Goal: Complete application form: Complete application form

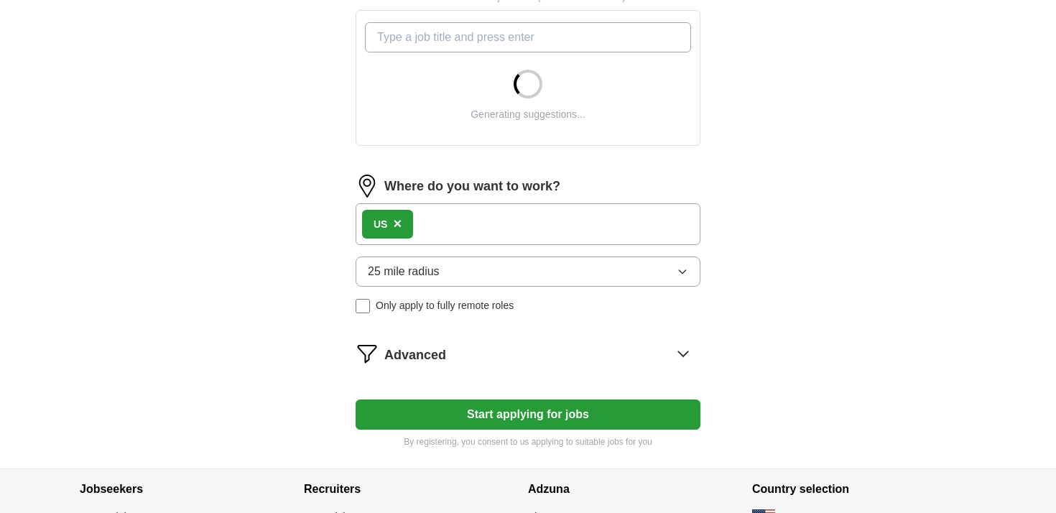
scroll to position [531, 0]
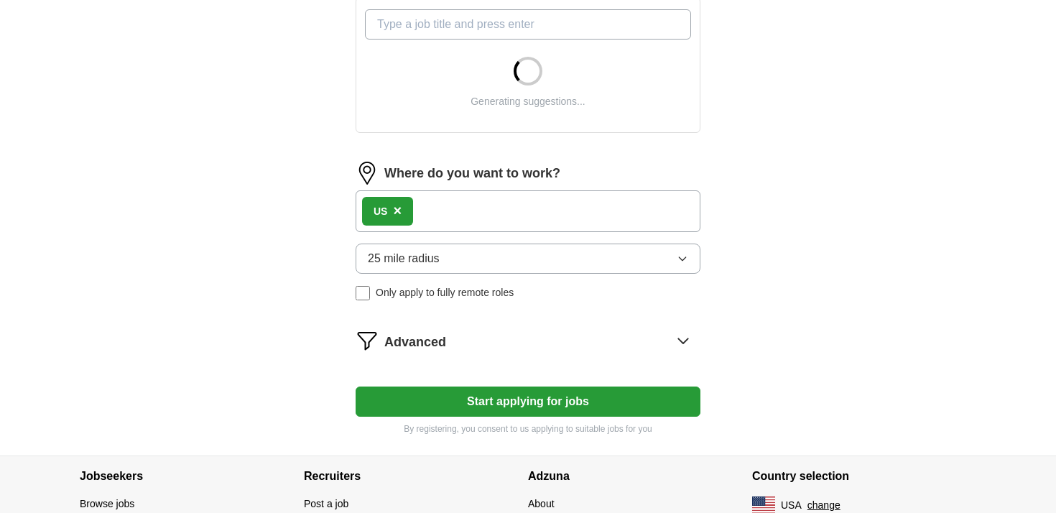
click at [681, 257] on icon "button" at bounding box center [681, 258] width 11 height 11
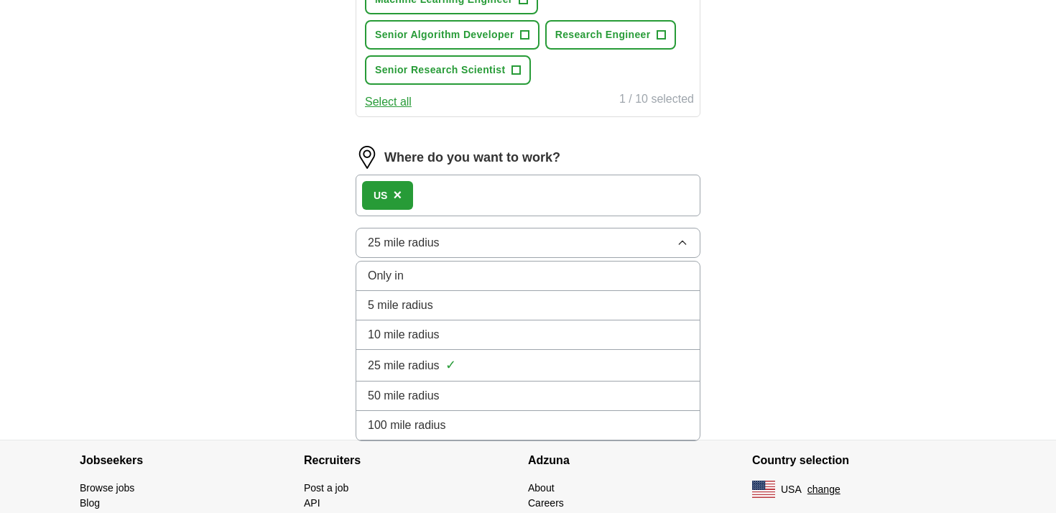
scroll to position [839, 0]
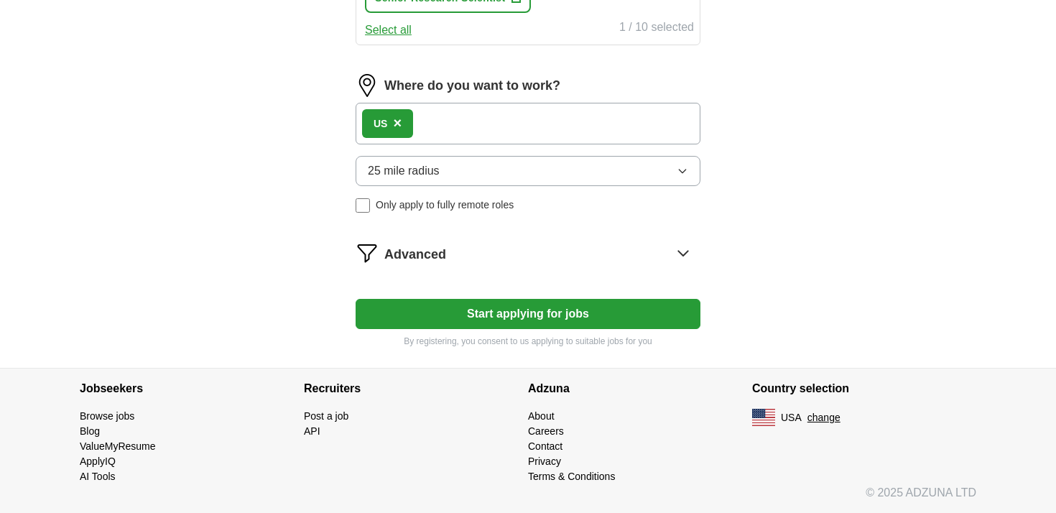
click at [676, 319] on button "Start applying for jobs" at bounding box center [527, 314] width 345 height 30
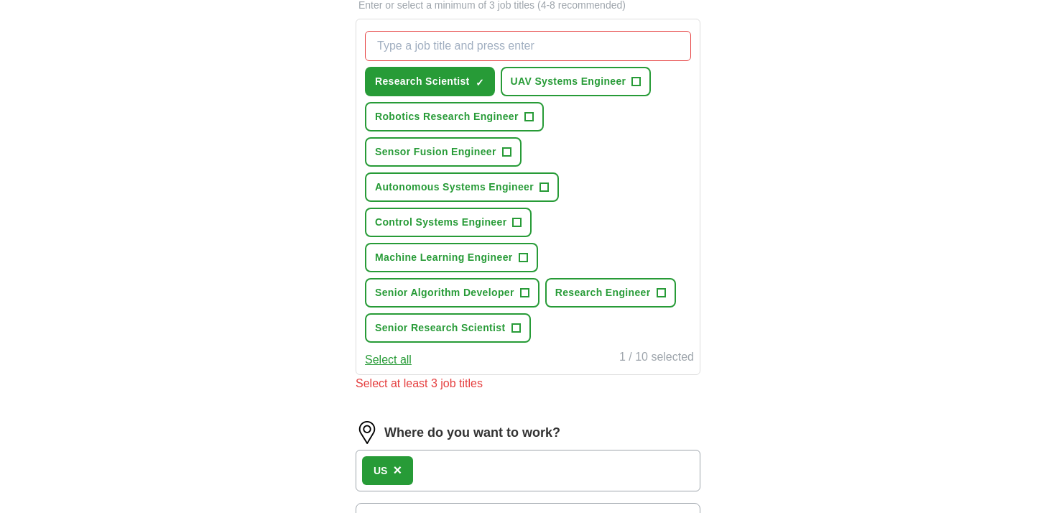
scroll to position [481, 0]
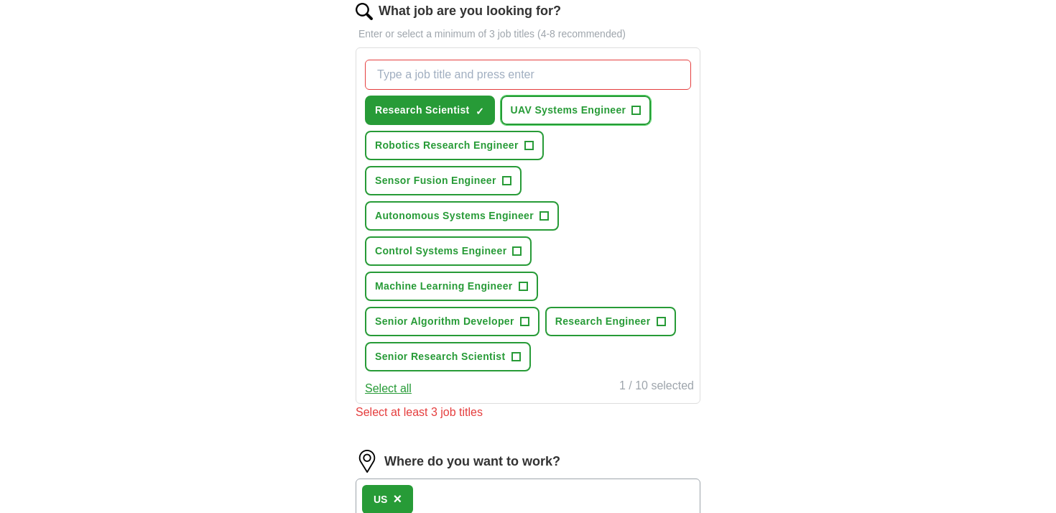
click at [563, 116] on span "UAV Systems Engineer" at bounding box center [569, 110] width 116 height 15
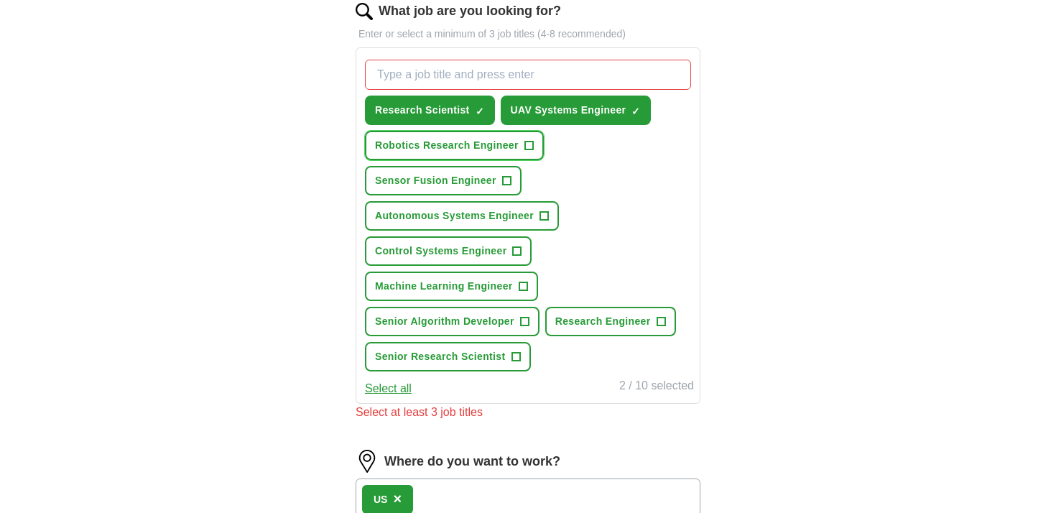
click at [493, 145] on span "Robotics Research Engineer" at bounding box center [447, 145] width 144 height 15
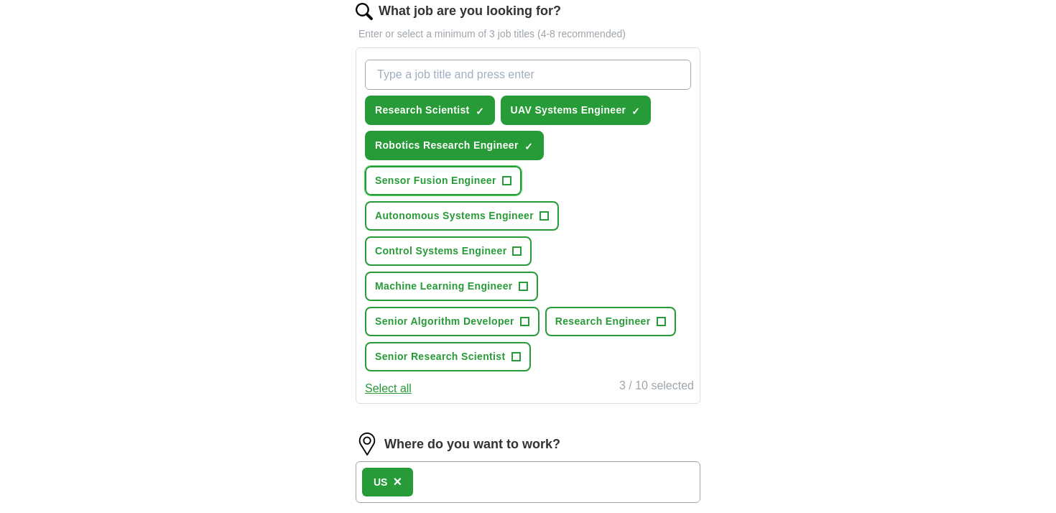
click at [473, 175] on span "Sensor Fusion Engineer" at bounding box center [435, 180] width 121 height 15
click at [475, 212] on span "Autonomous Systems Engineer" at bounding box center [454, 215] width 159 height 15
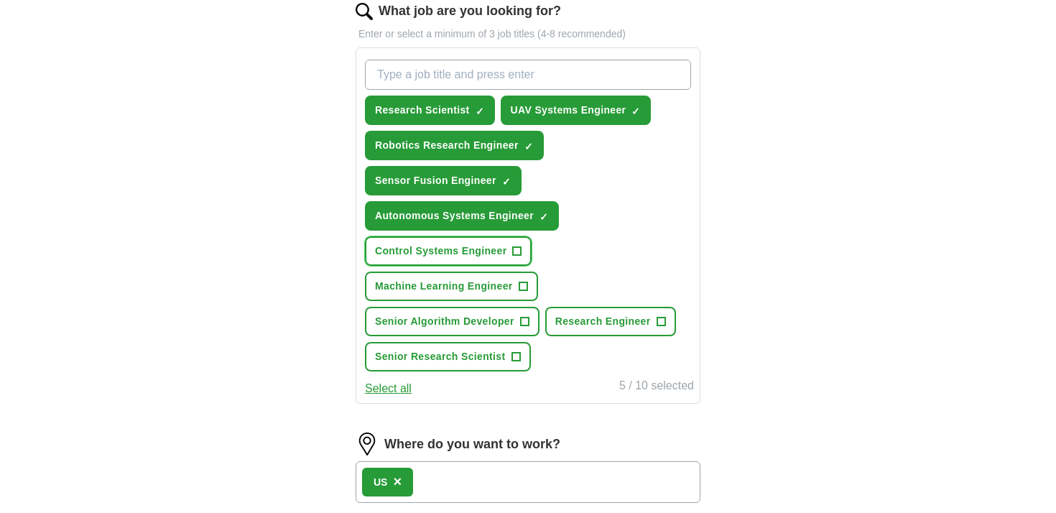
click at [468, 238] on button "Control Systems Engineer +" at bounding box center [448, 250] width 167 height 29
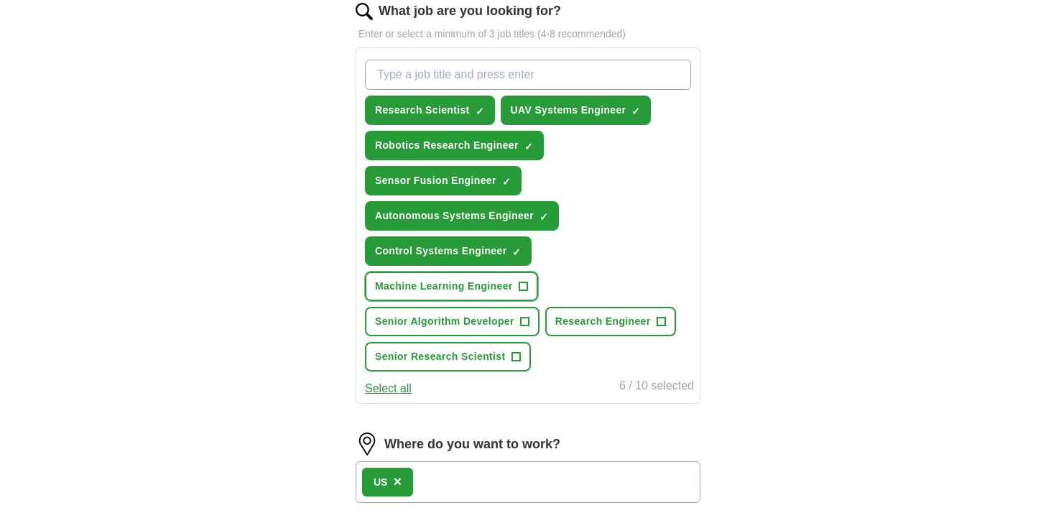
click at [476, 291] on span "Machine Learning Engineer" at bounding box center [444, 286] width 138 height 15
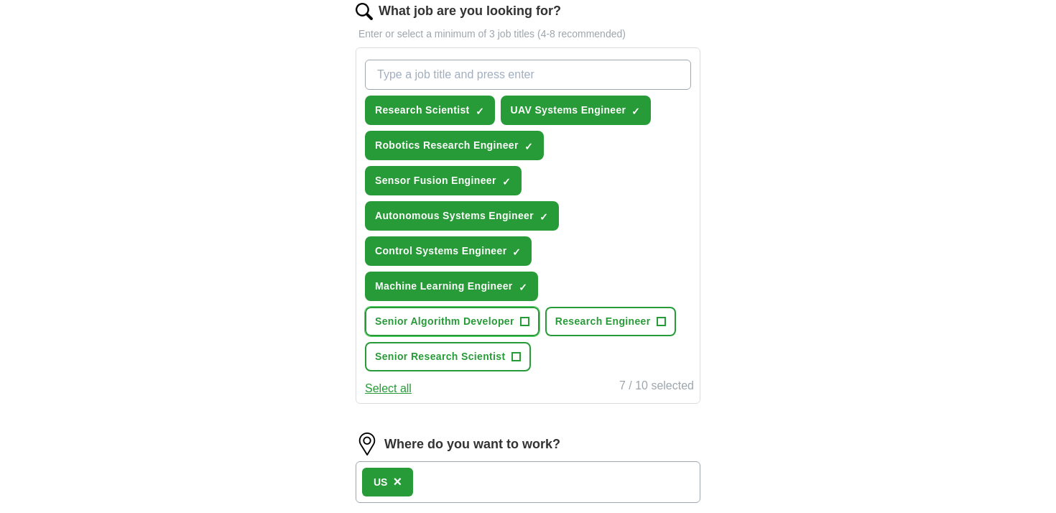
click at [468, 319] on span "Senior Algorithm Developer" at bounding box center [444, 321] width 139 height 15
click at [467, 349] on span "Senior Research Scientist" at bounding box center [440, 356] width 131 height 15
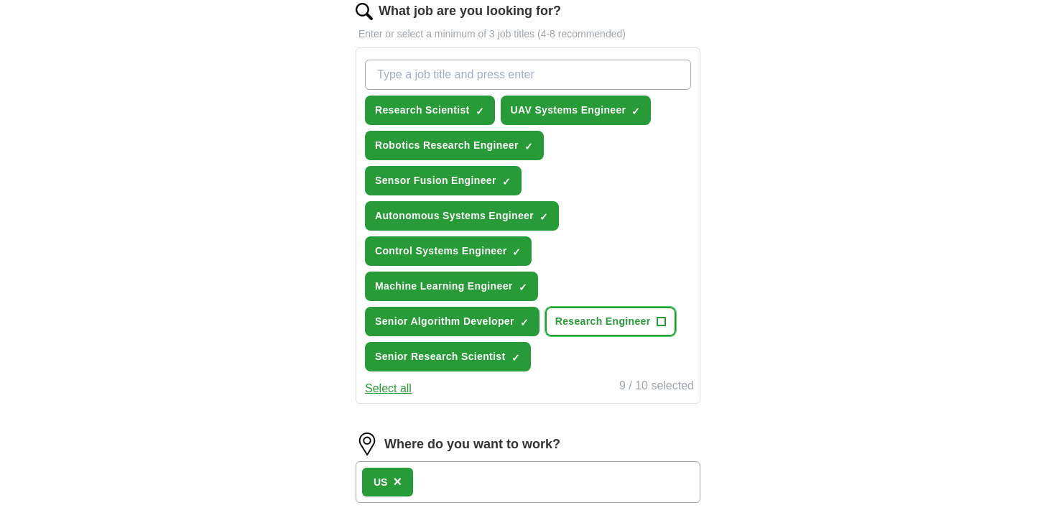
click at [585, 325] on span "Research Engineer" at bounding box center [603, 321] width 96 height 15
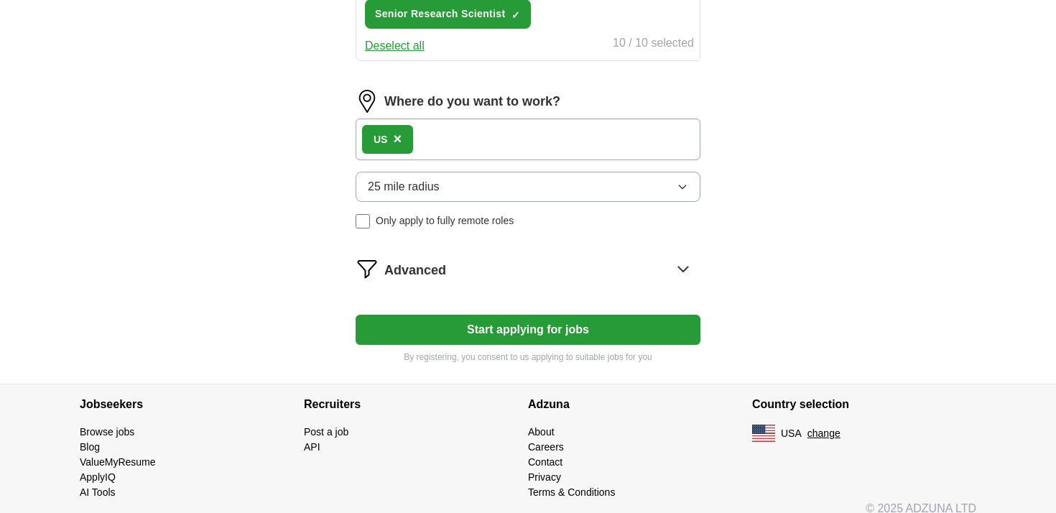
scroll to position [839, 0]
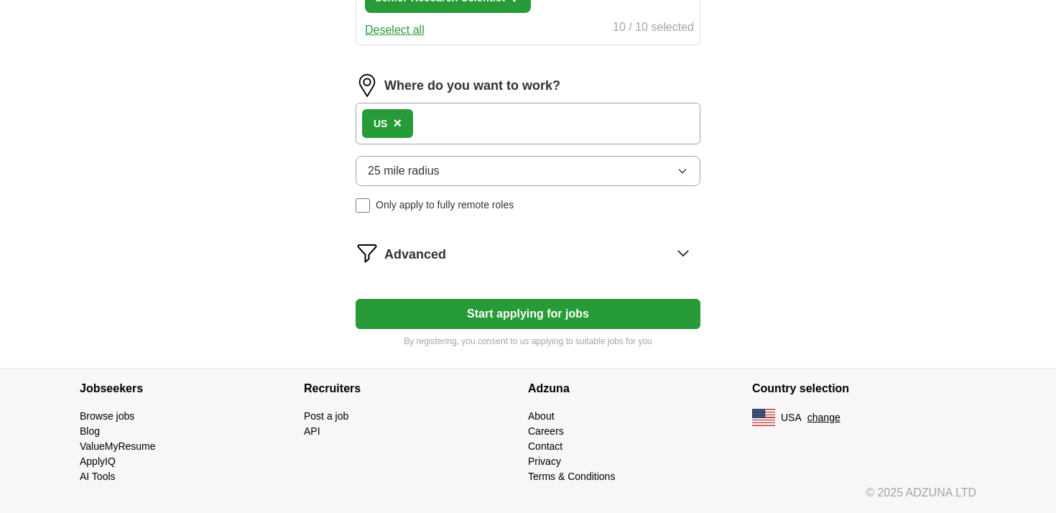
click at [553, 318] on button "Start applying for jobs" at bounding box center [527, 314] width 345 height 30
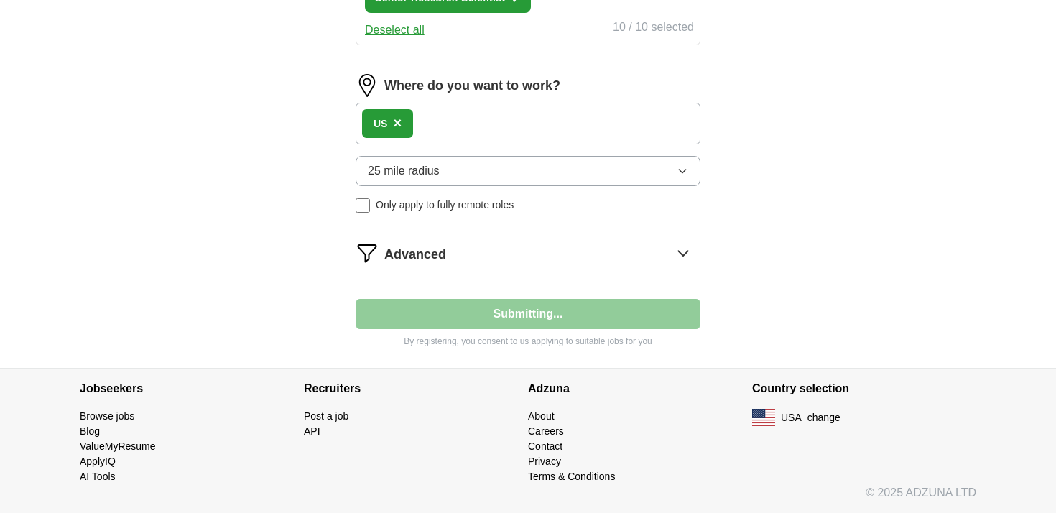
select select "**"
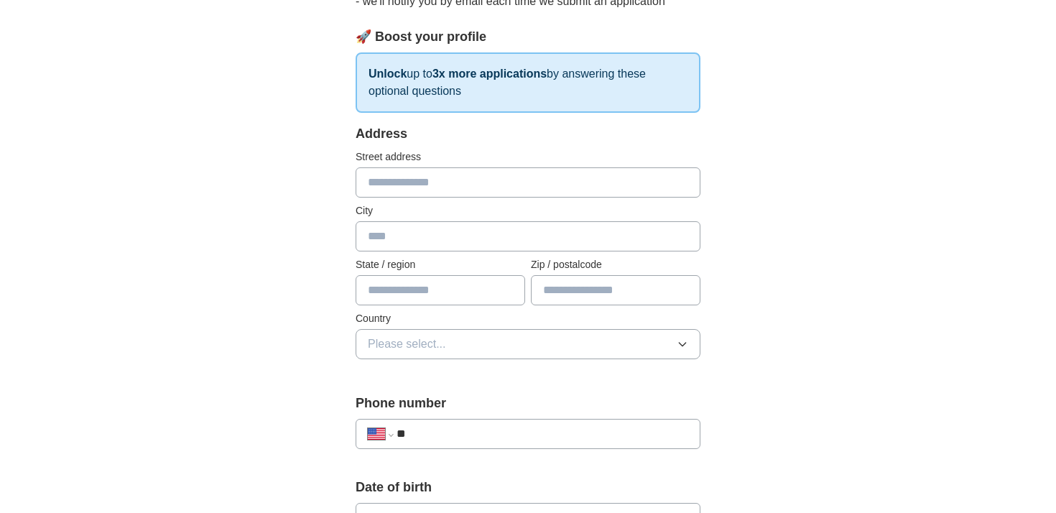
scroll to position [190, 0]
click at [427, 187] on input "text" at bounding box center [527, 181] width 345 height 30
type input "**********"
type input "********"
click at [426, 294] on input "text" at bounding box center [439, 289] width 169 height 30
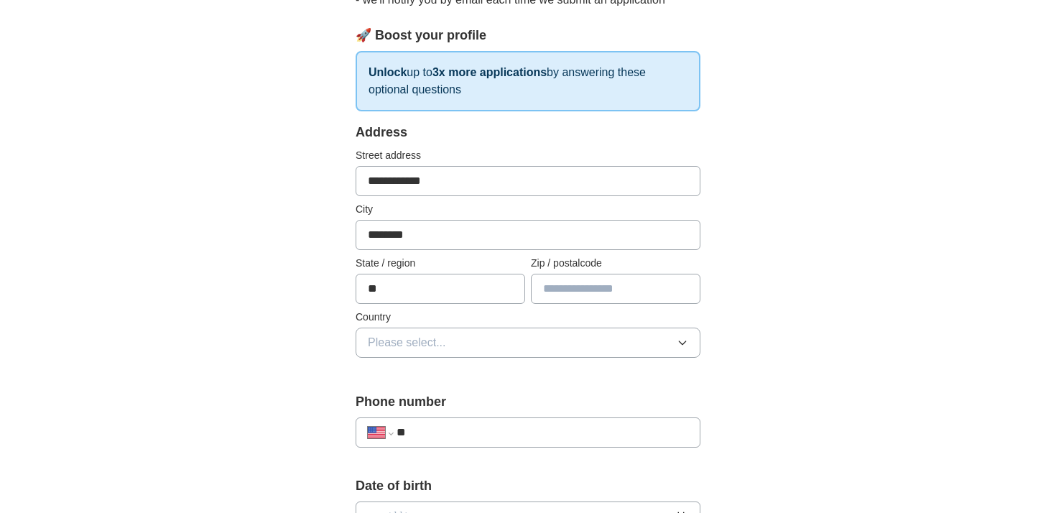
type input "**"
type input "*****"
click at [397, 344] on span "Please select..." at bounding box center [407, 342] width 78 height 17
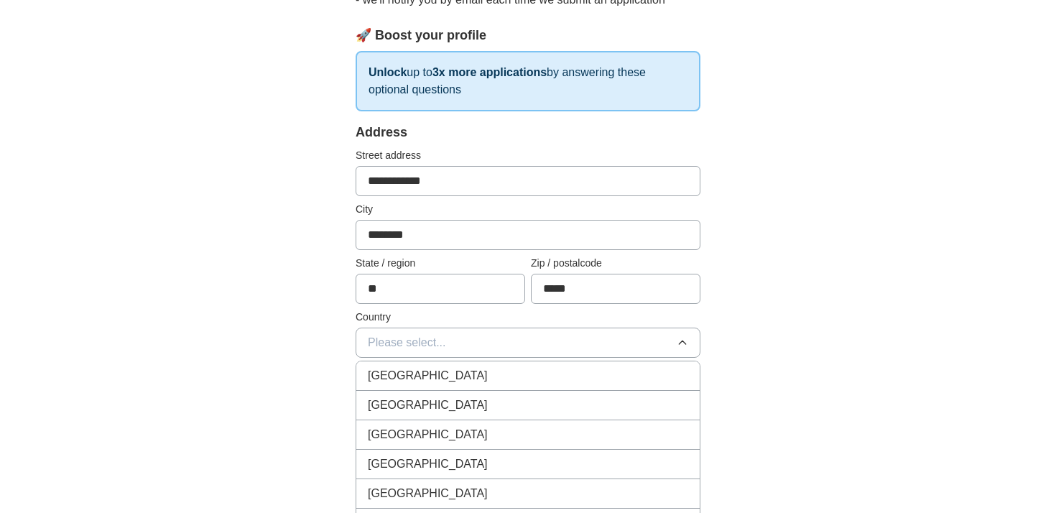
click at [424, 410] on span "[GEOGRAPHIC_DATA]" at bounding box center [428, 404] width 120 height 17
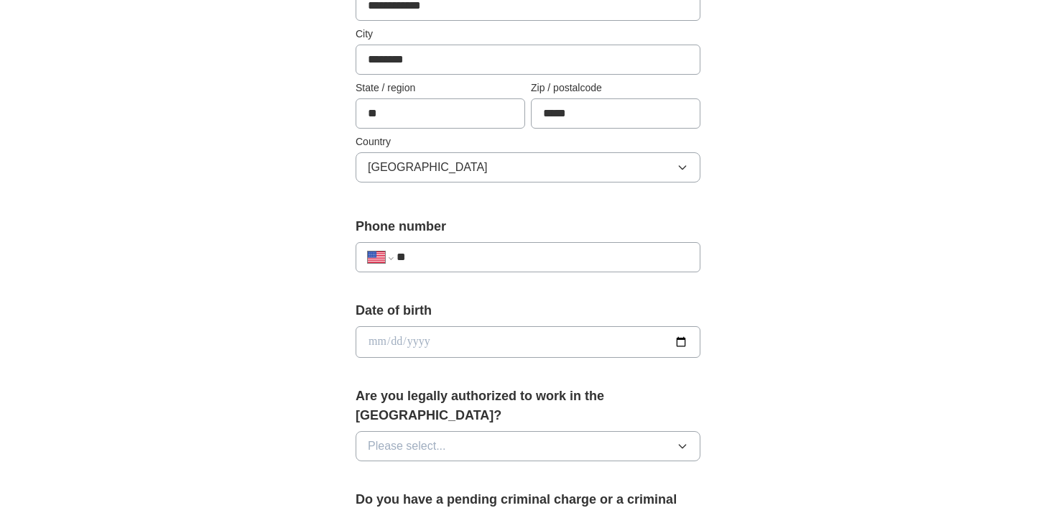
scroll to position [366, 0]
click at [478, 256] on input "**" at bounding box center [542, 256] width 292 height 17
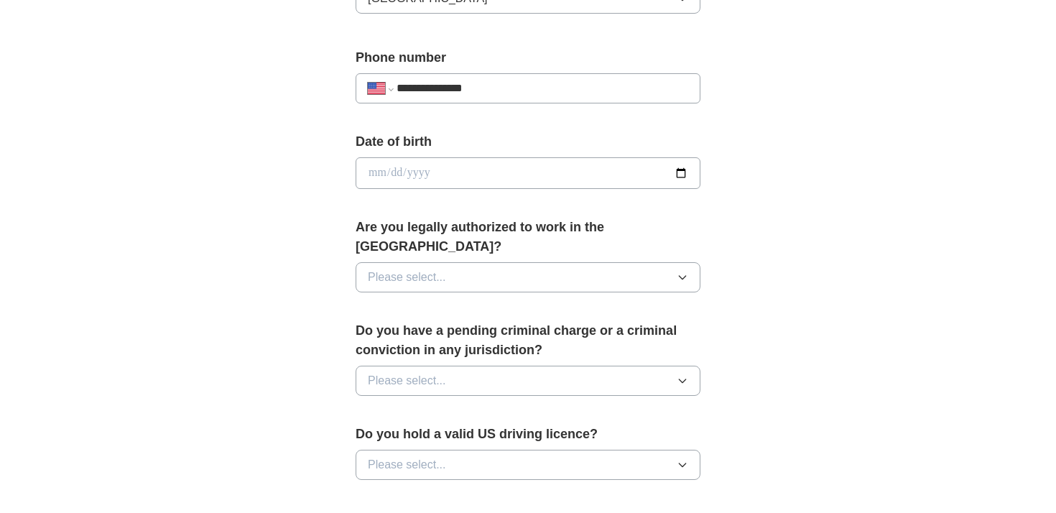
scroll to position [533, 0]
type input "**********"
click at [422, 269] on button "Please select..." at bounding box center [527, 278] width 345 height 30
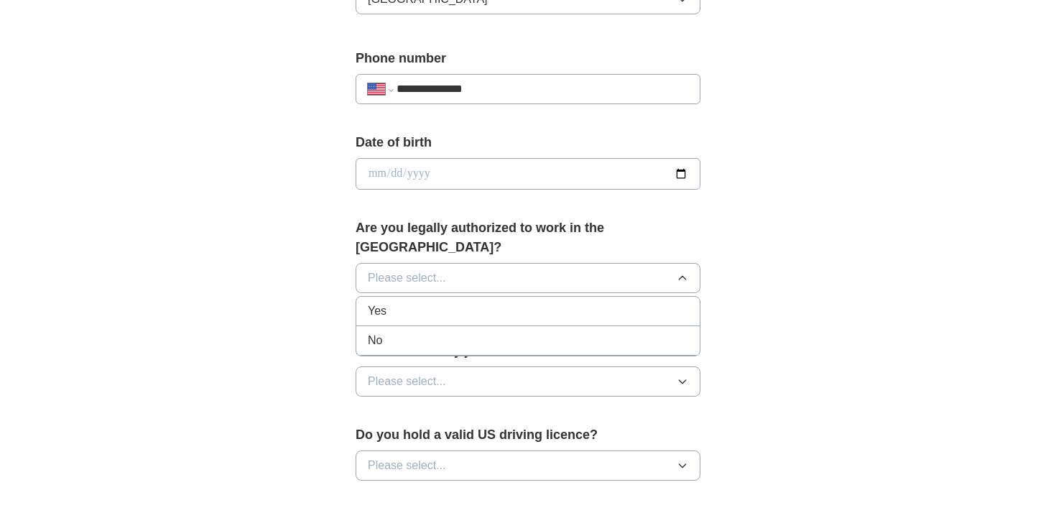
click at [421, 302] on div "Yes" at bounding box center [528, 310] width 320 height 17
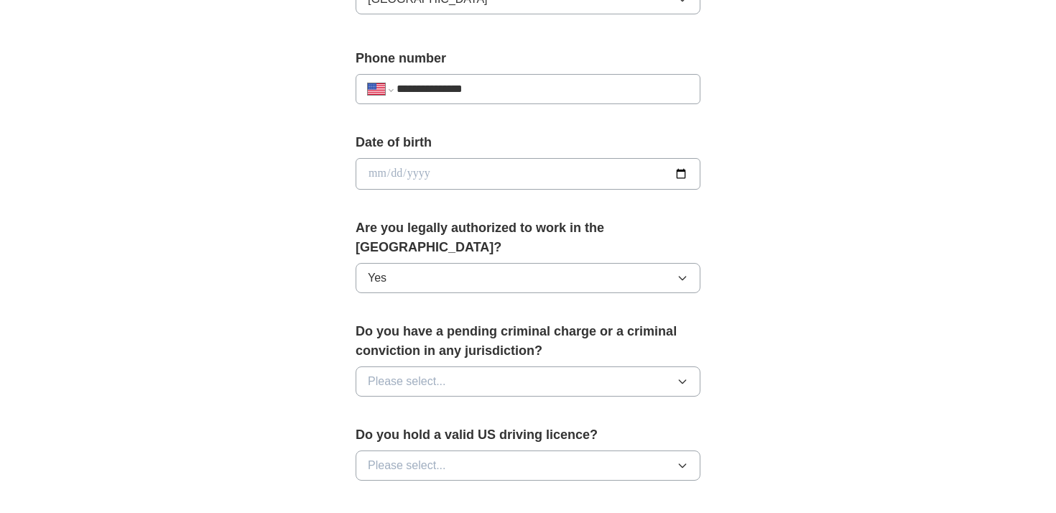
click at [424, 373] on span "Please select..." at bounding box center [407, 381] width 78 height 17
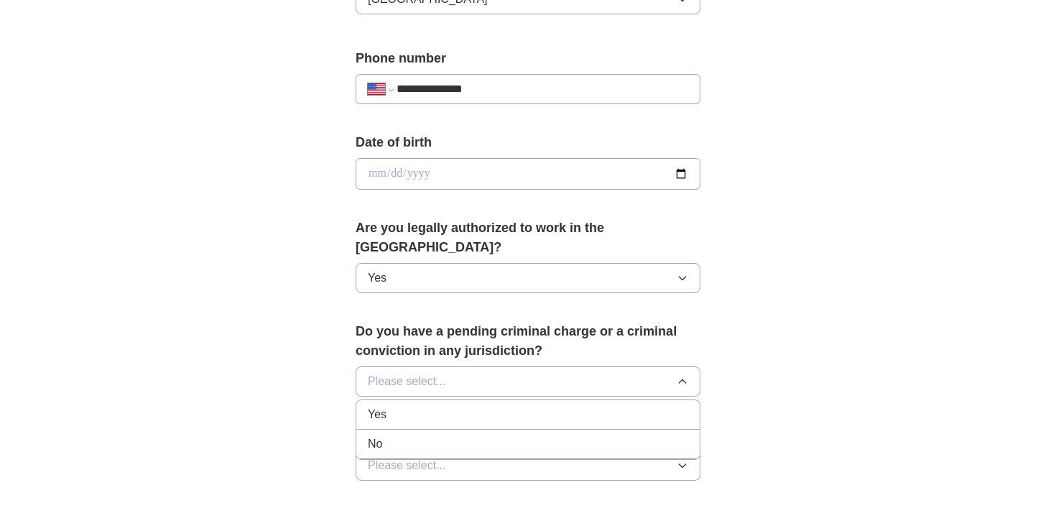
click at [425, 435] on div "No" at bounding box center [528, 443] width 320 height 17
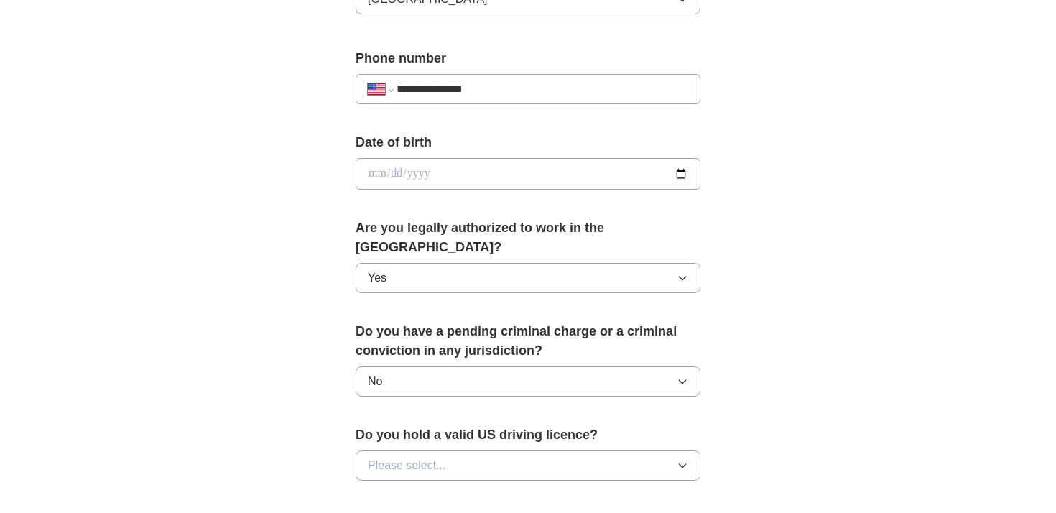
click at [416, 457] on span "Please select..." at bounding box center [407, 465] width 78 height 17
click at [425, 490] on div "Yes" at bounding box center [528, 498] width 320 height 17
click at [272, 381] on div "**********" at bounding box center [527, 165] width 919 height 1308
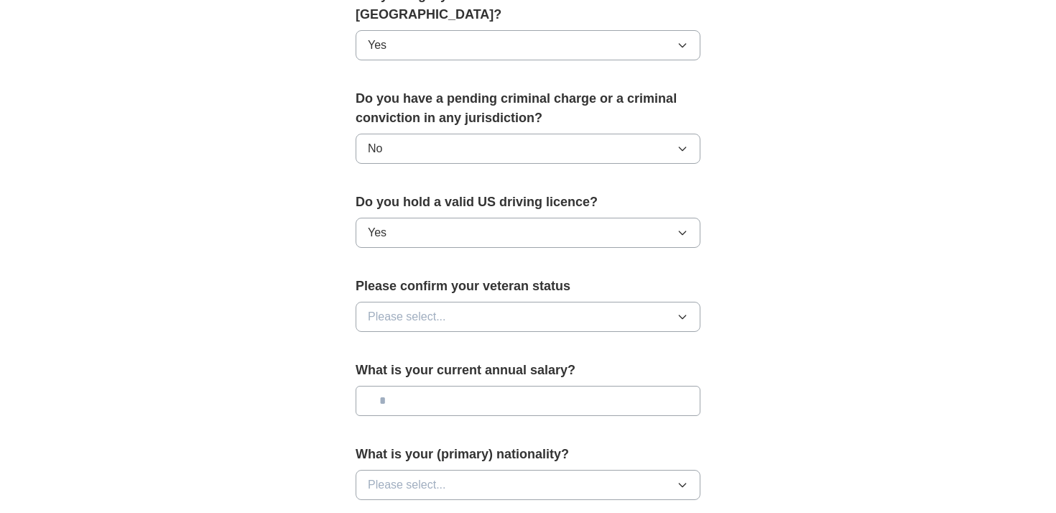
scroll to position [775, 0]
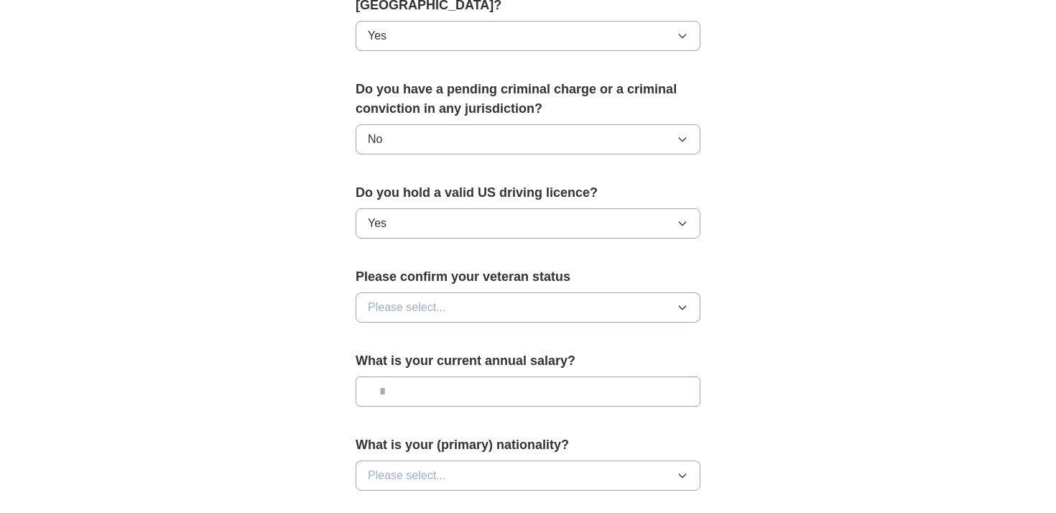
click at [418, 299] on button "Please select..." at bounding box center [527, 307] width 345 height 30
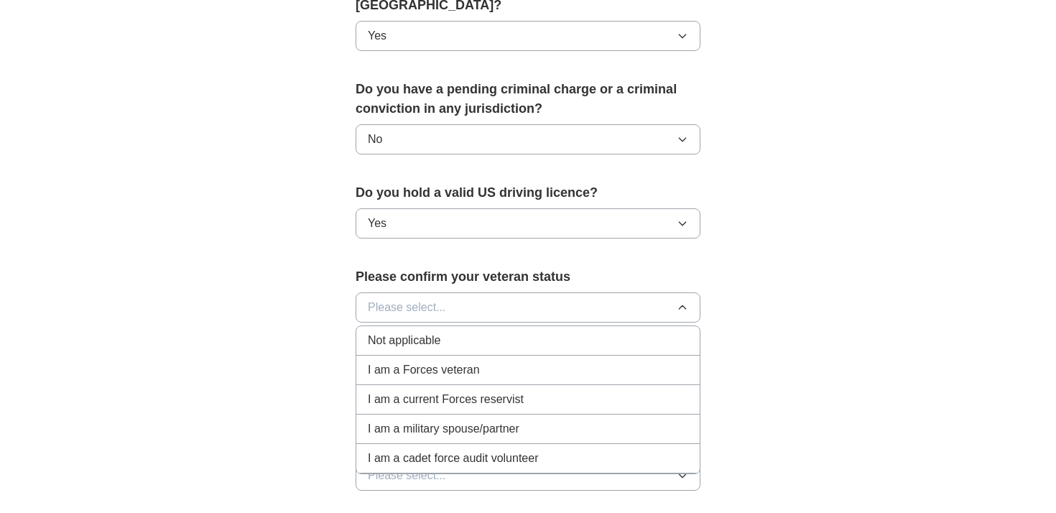
click at [429, 333] on li "Not applicable" at bounding box center [527, 340] width 343 height 29
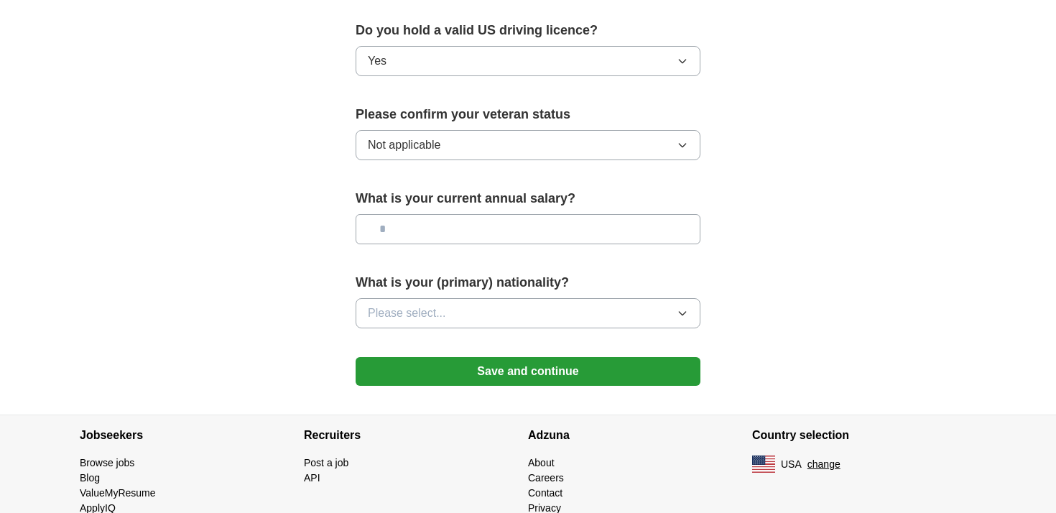
scroll to position [941, 0]
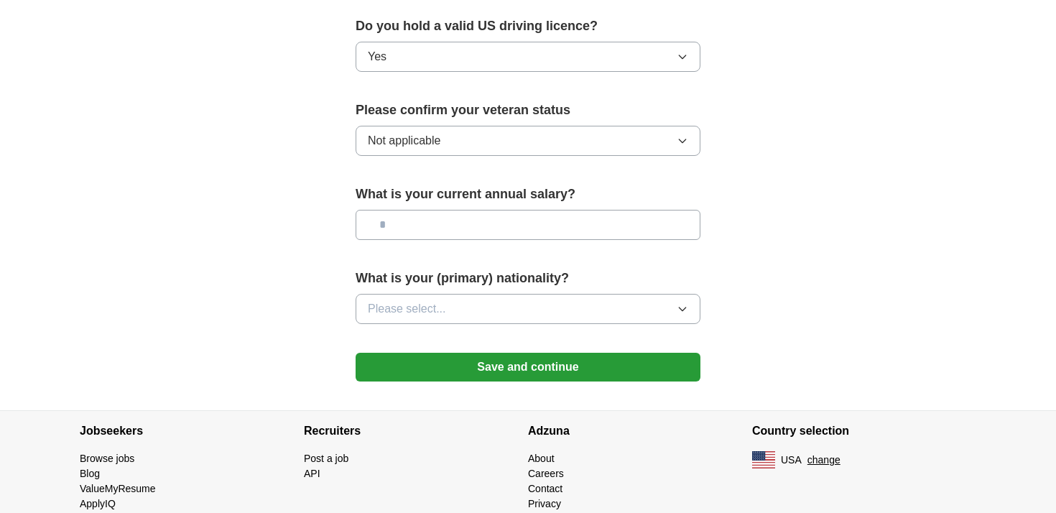
click at [445, 353] on button "Save and continue" at bounding box center [527, 367] width 345 height 29
